Goal: Check status: Check status

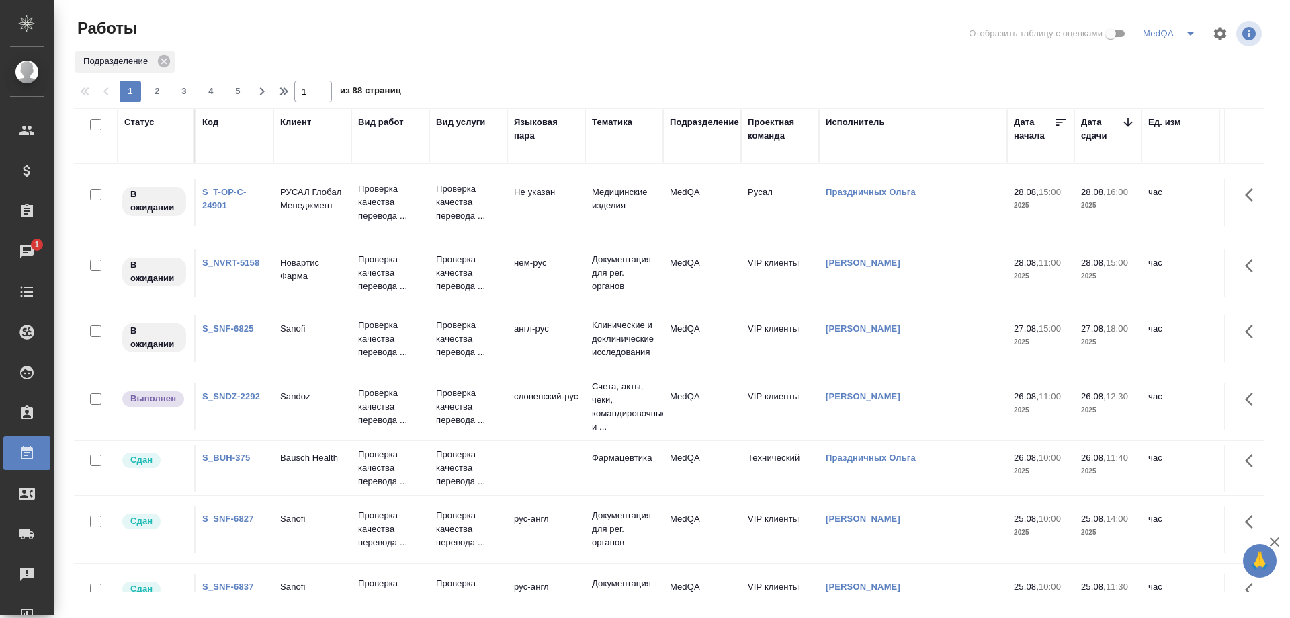
scroll to position [336, 0]
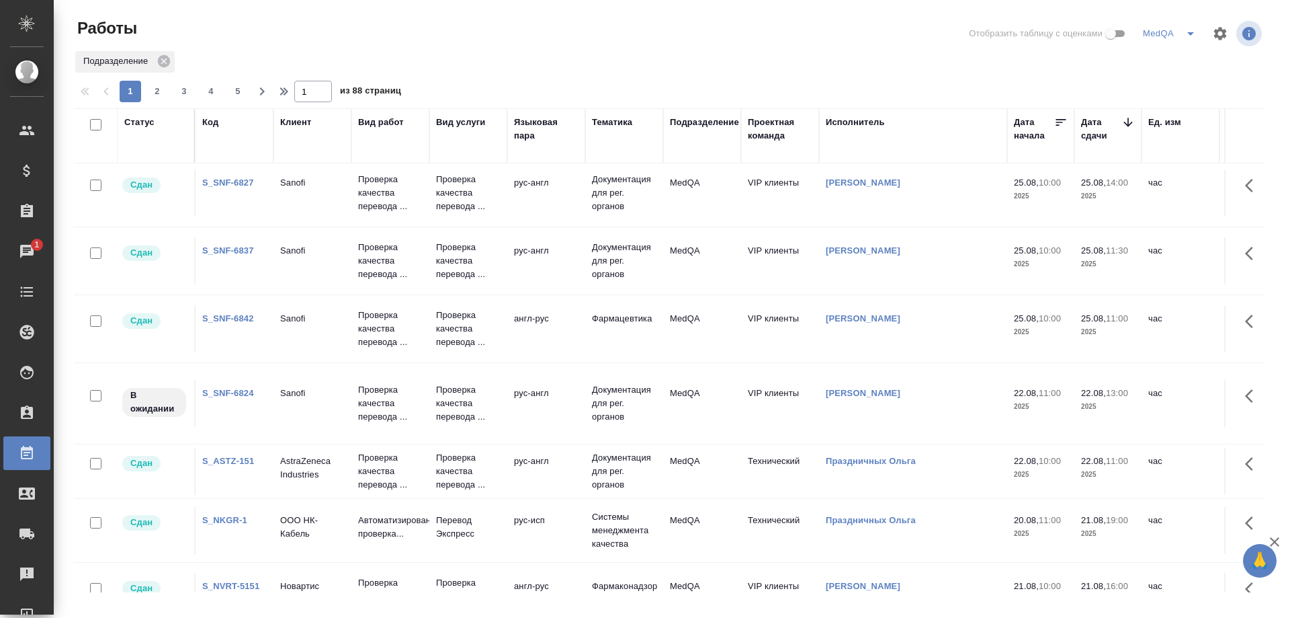
click at [229, 391] on link "S_SNF-6824" at bounding box center [228, 393] width 52 height 10
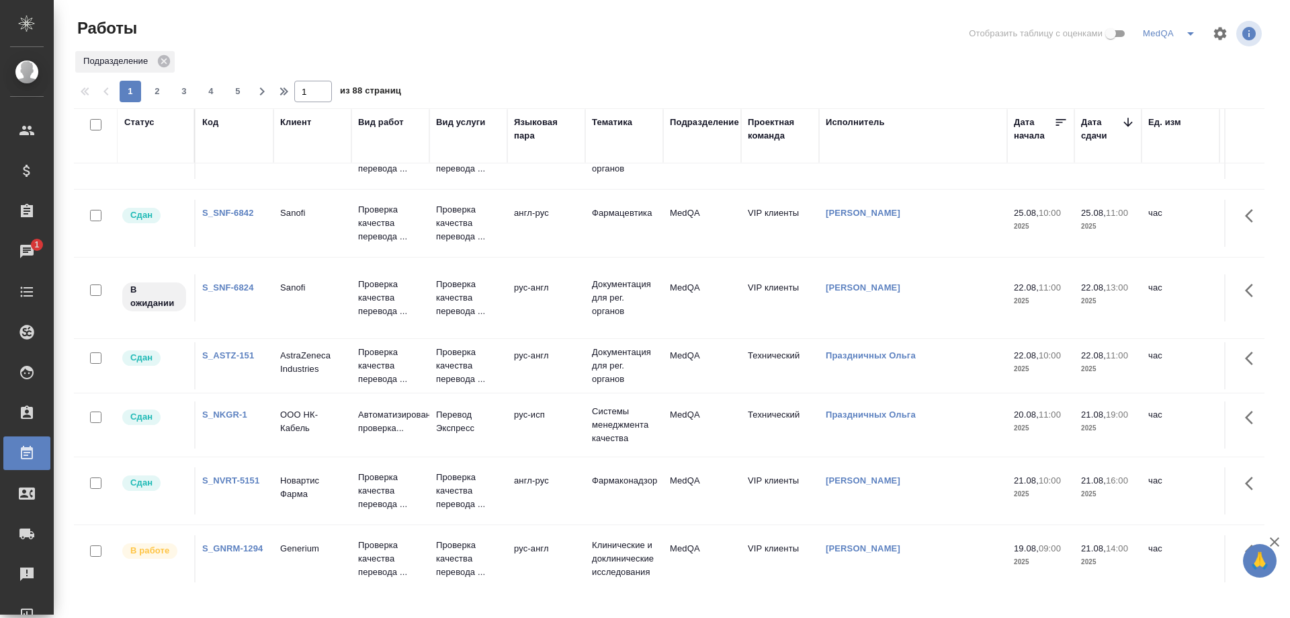
scroll to position [672, 0]
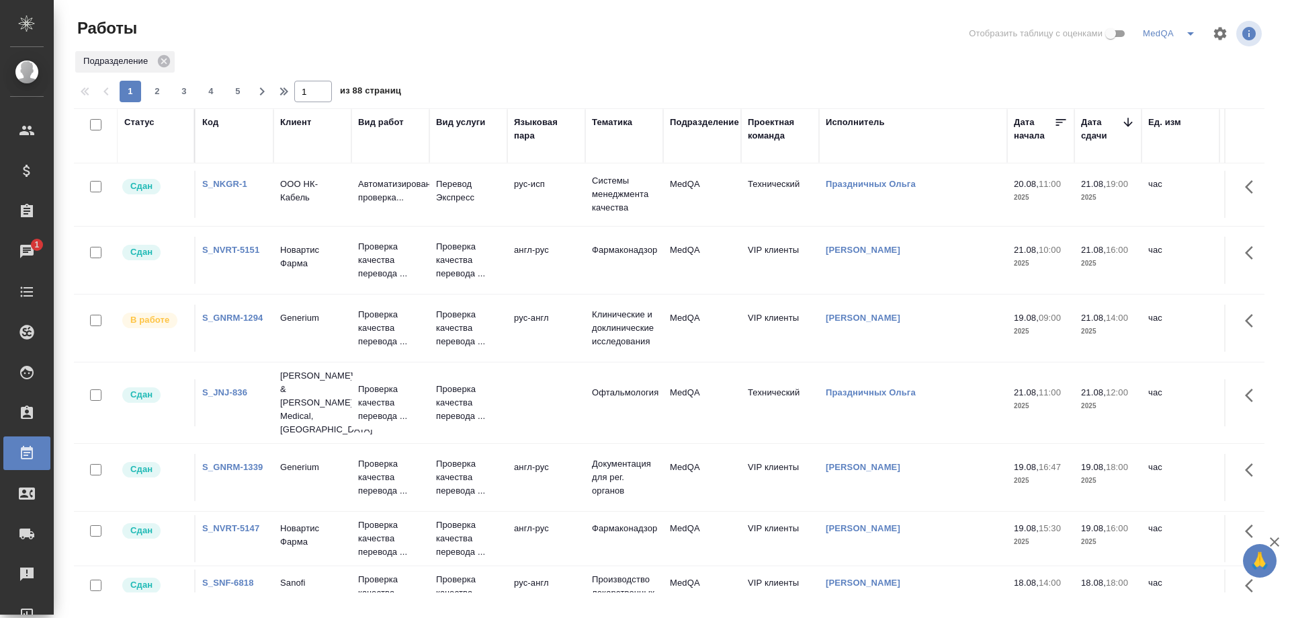
click at [249, 315] on link "S_GNRM-1294" at bounding box center [232, 318] width 60 height 10
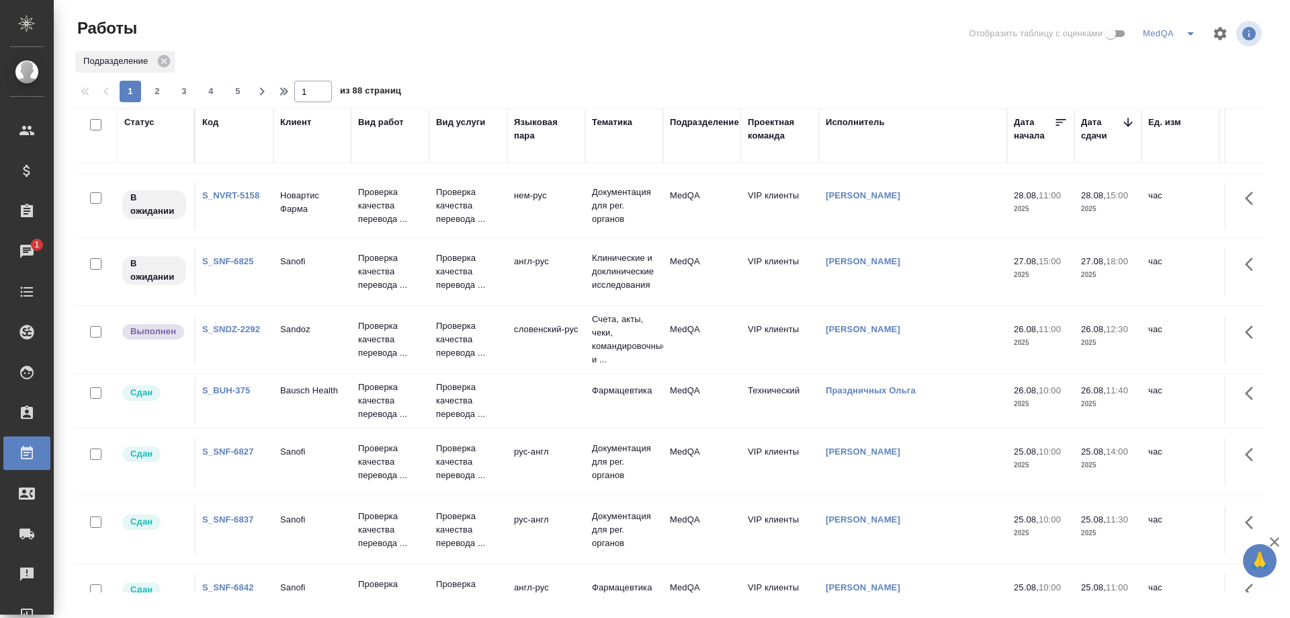
scroll to position [0, 0]
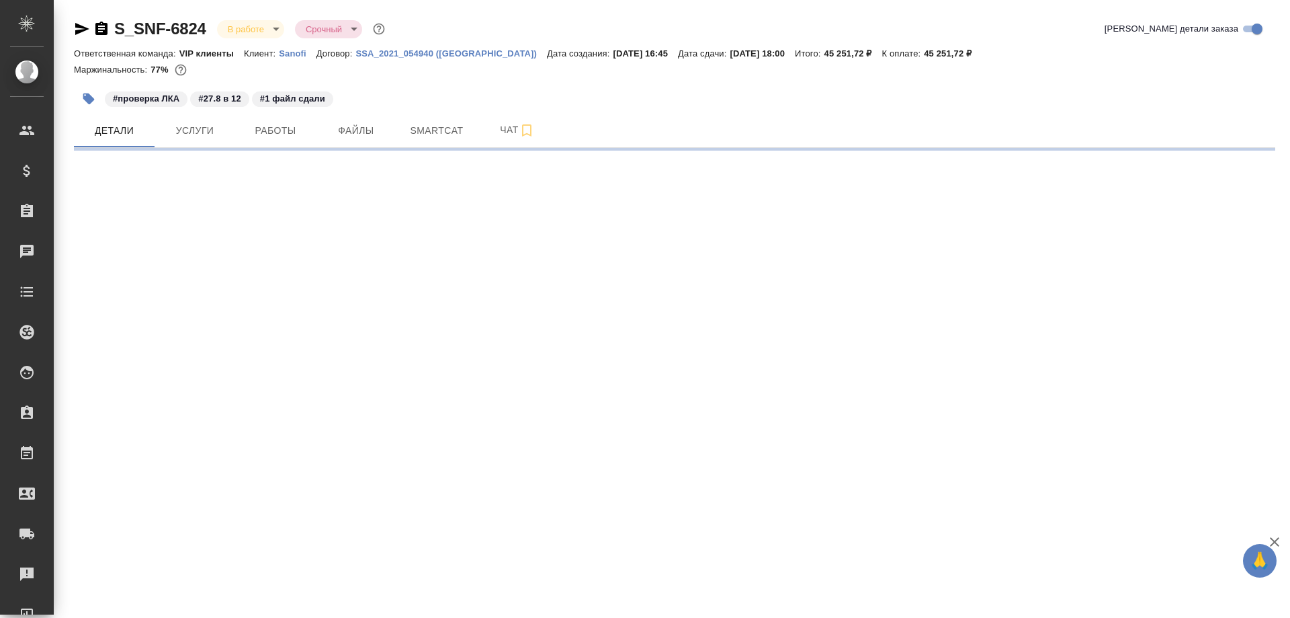
select select "RU"
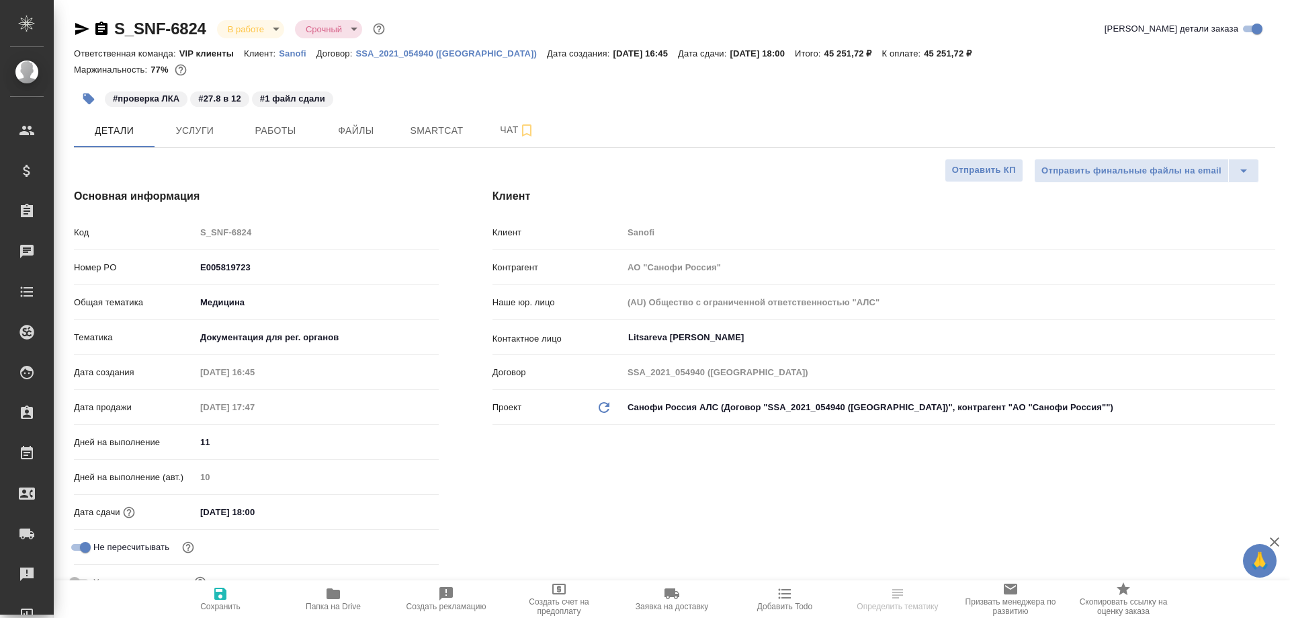
type textarea "x"
click at [420, 128] on span "Smartcat" at bounding box center [437, 130] width 65 height 17
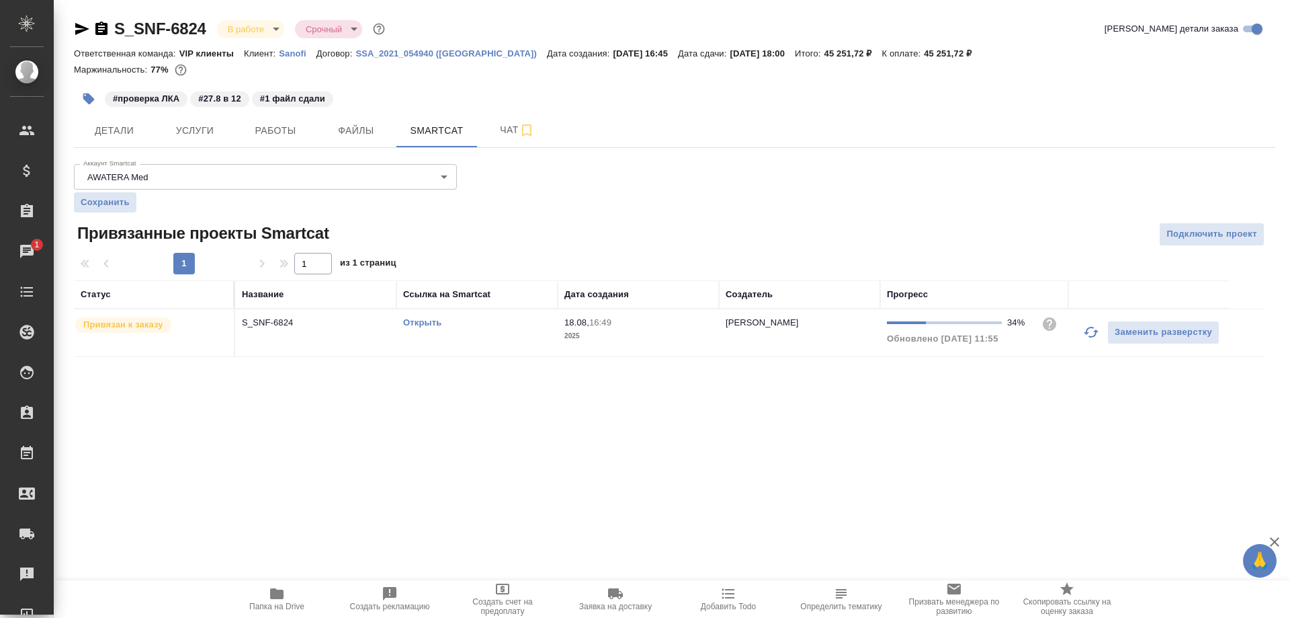
click at [426, 321] on link "Открыть" at bounding box center [422, 322] width 38 height 10
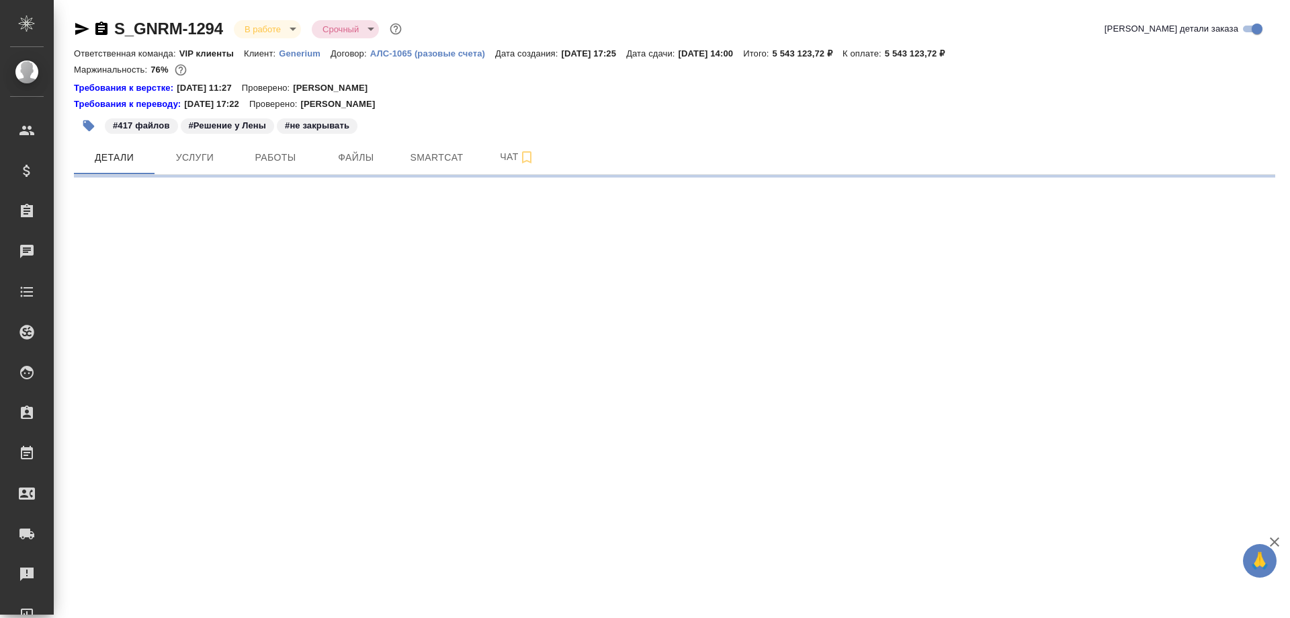
select select "RU"
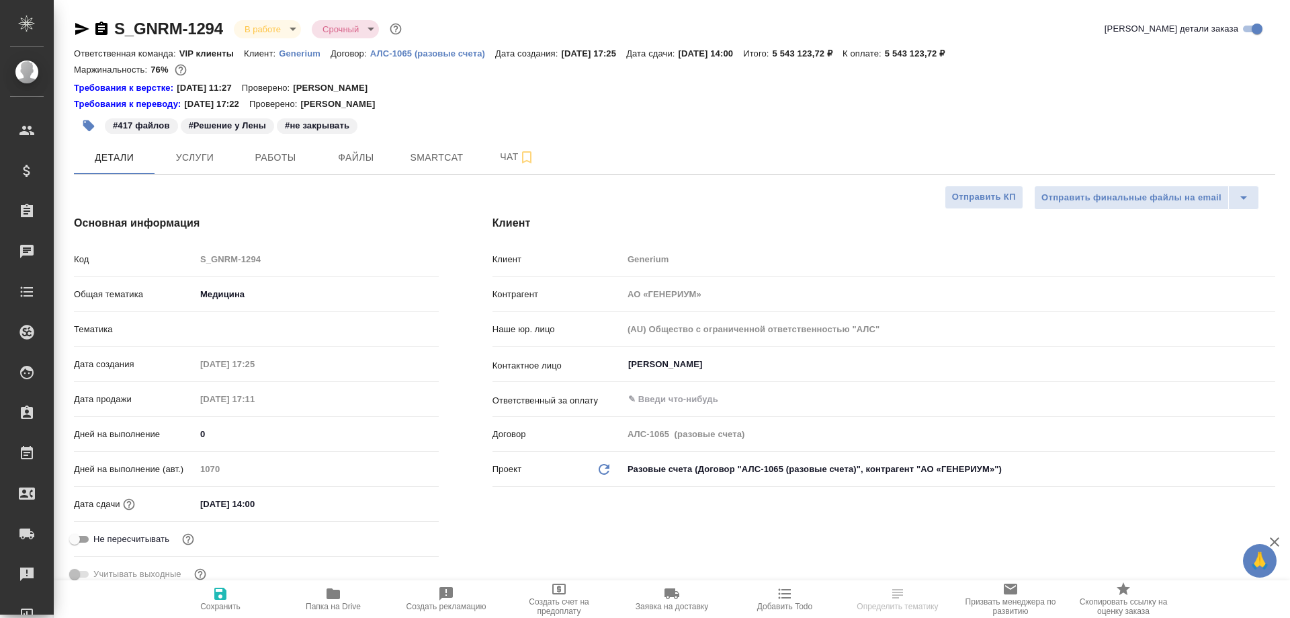
type textarea "x"
type input "VIP клиенты"
click at [434, 153] on span "Smartcat" at bounding box center [437, 157] width 65 height 17
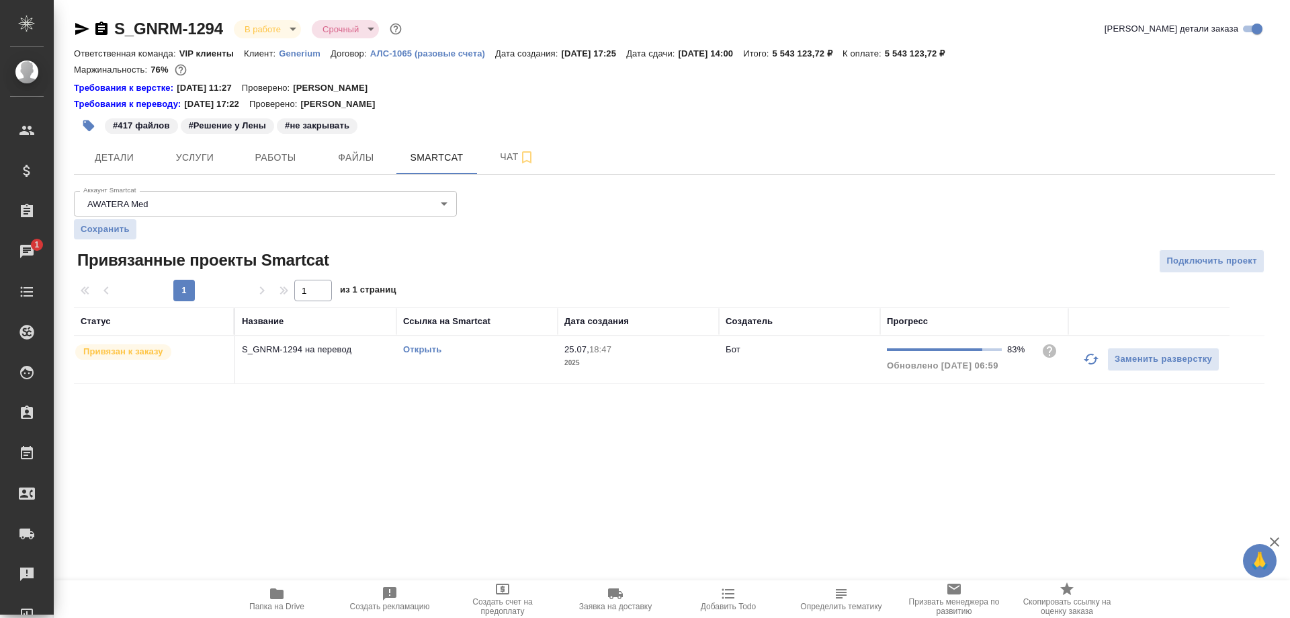
click at [419, 347] on link "Открыть" at bounding box center [422, 349] width 38 height 10
